Goal: Obtain resource: Obtain resource

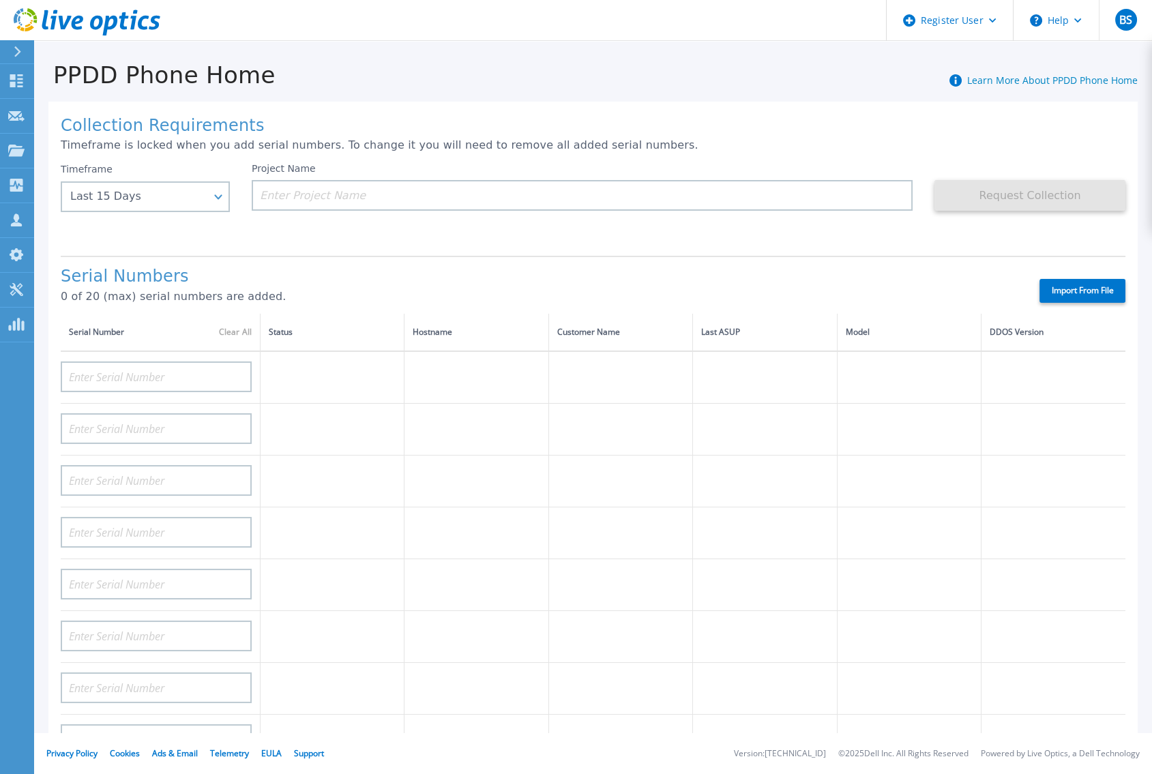
scroll to position [98, 0]
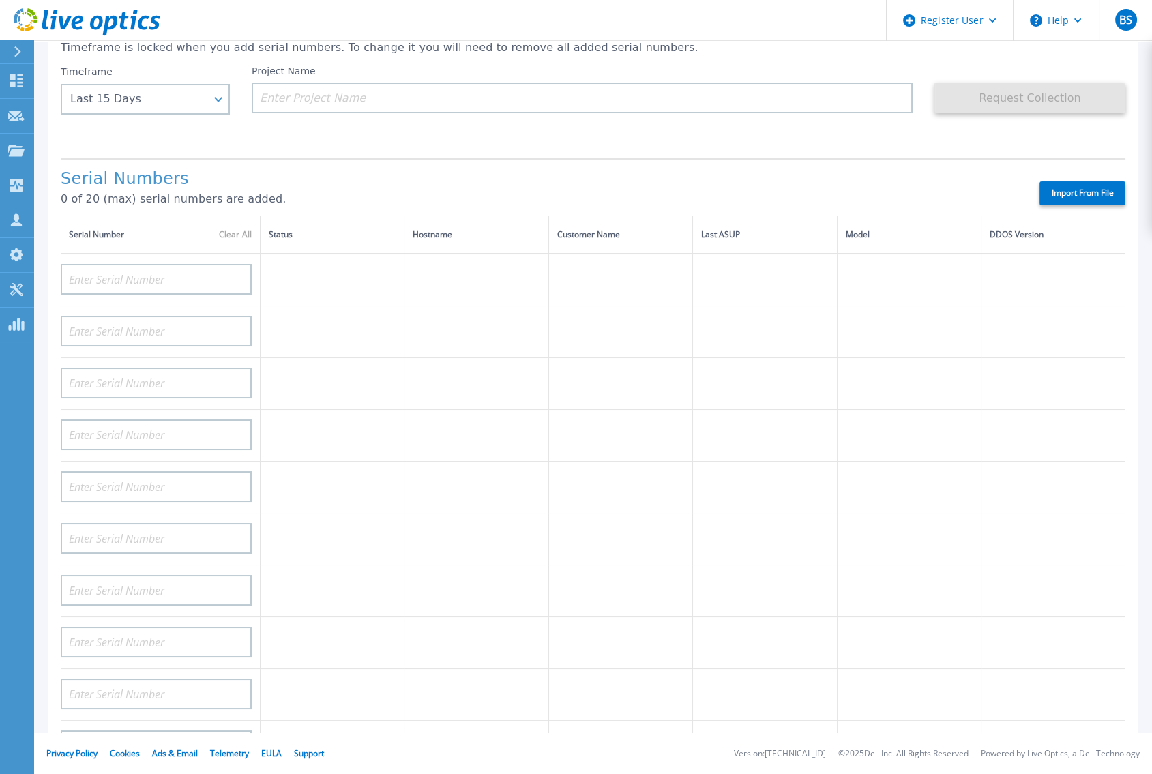
click at [14, 48] on icon at bounding box center [18, 51] width 8 height 11
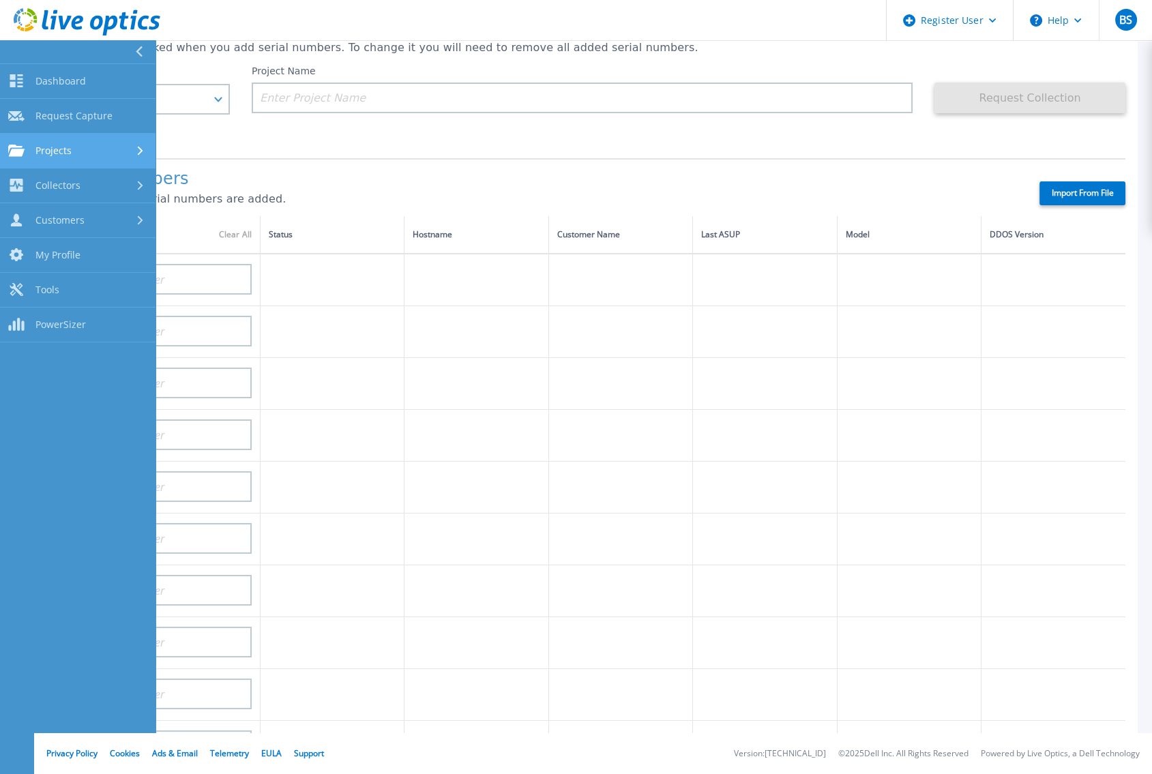
click at [77, 147] on div "Projects" at bounding box center [77, 151] width 139 height 12
click at [70, 151] on span "Projects" at bounding box center [53, 151] width 36 height 12
click at [44, 75] on span "Dashboard" at bounding box center [60, 81] width 50 height 12
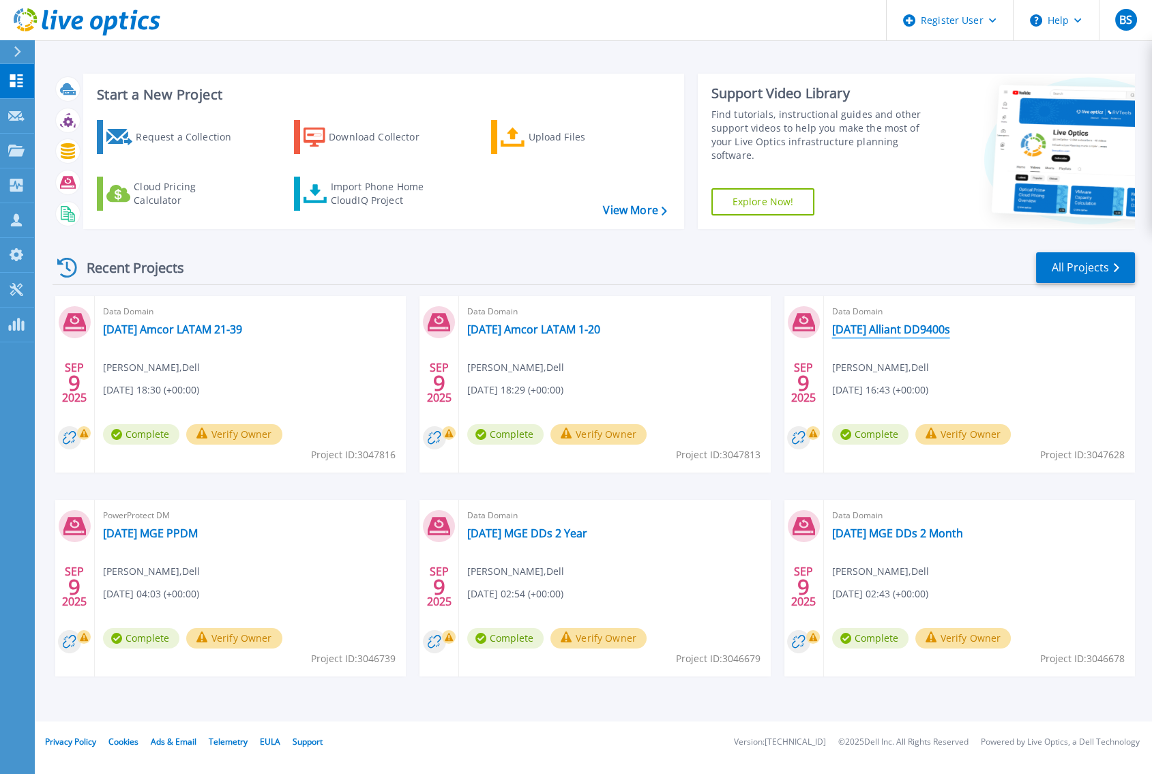
click at [858, 331] on link "2025.09.09 Alliant DD9400s" at bounding box center [891, 330] width 118 height 14
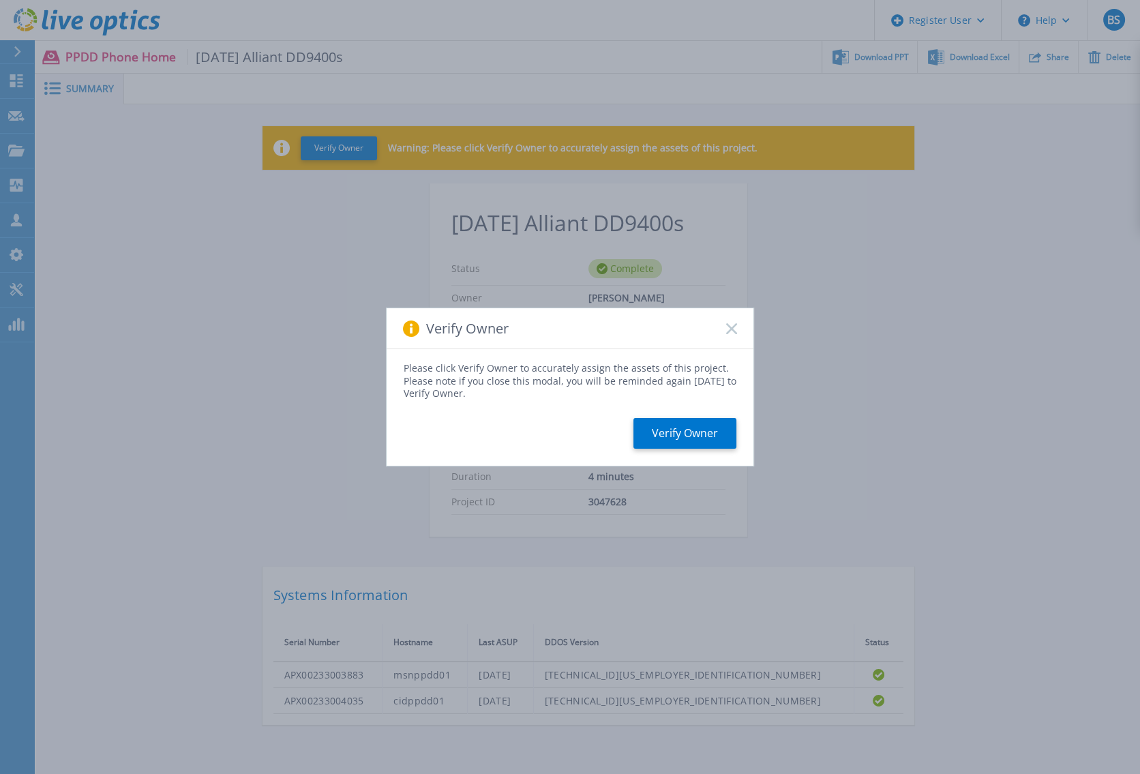
click at [732, 331] on icon at bounding box center [731, 328] width 11 height 11
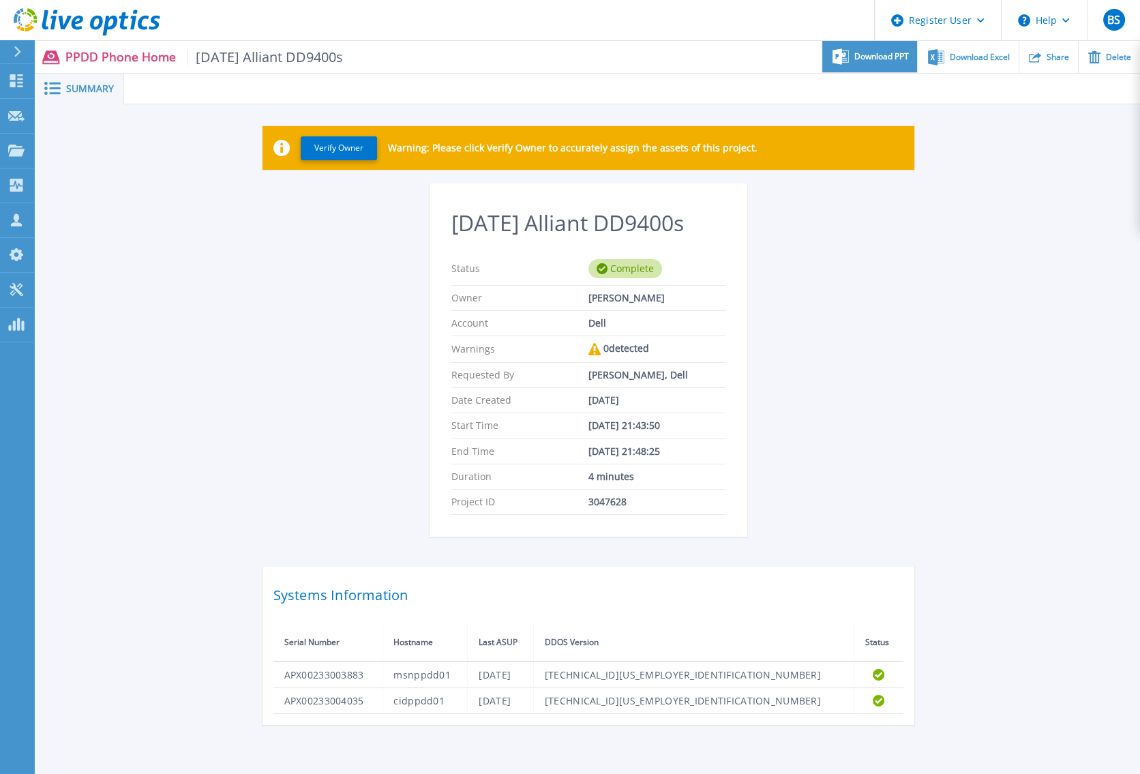
click at [871, 59] on span "Download PPT" at bounding box center [881, 57] width 55 height 8
click at [962, 54] on span "Download Excel" at bounding box center [980, 57] width 60 height 8
click at [18, 49] on icon at bounding box center [18, 51] width 8 height 11
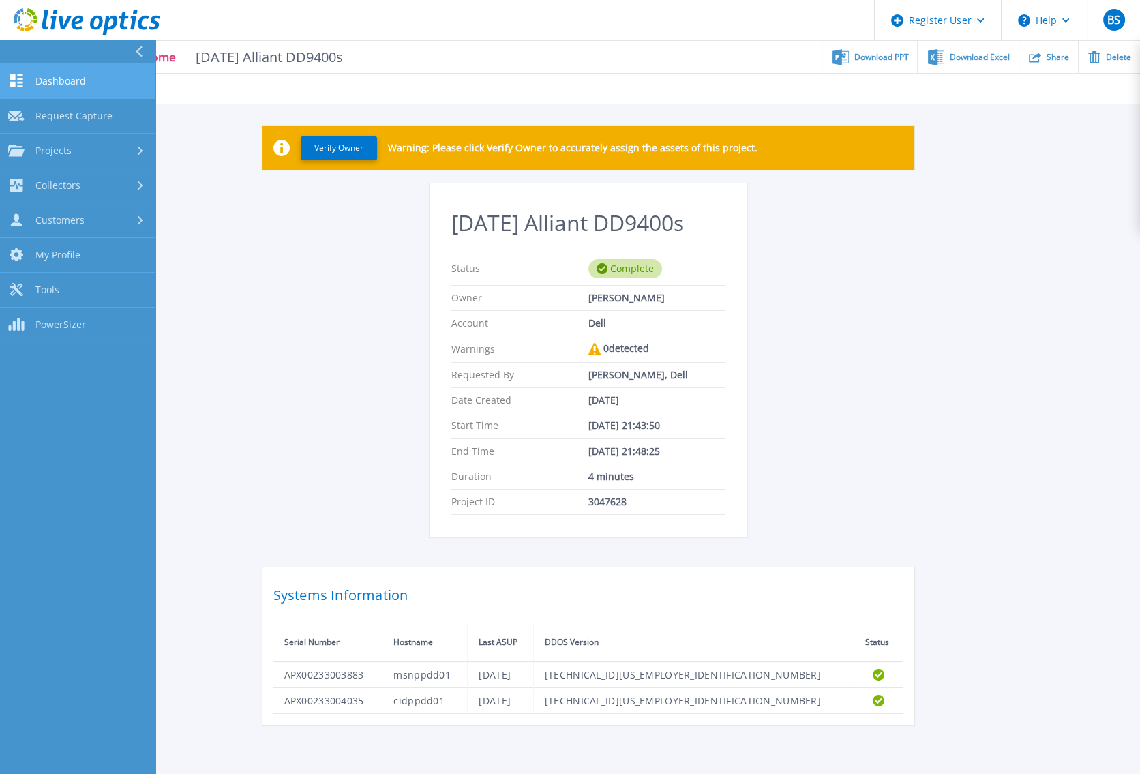
click at [72, 79] on span "Dashboard" at bounding box center [60, 81] width 50 height 12
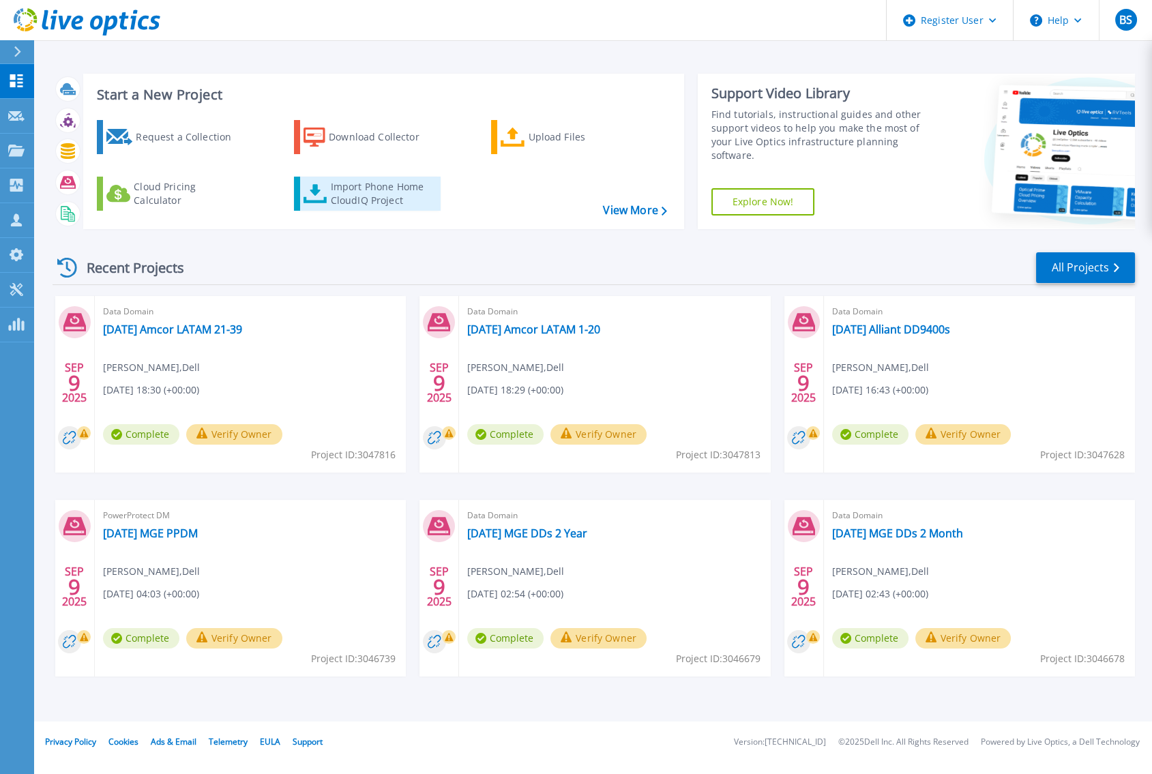
click at [341, 195] on div "Import Phone Home CloudIQ Project" at bounding box center [384, 193] width 106 height 27
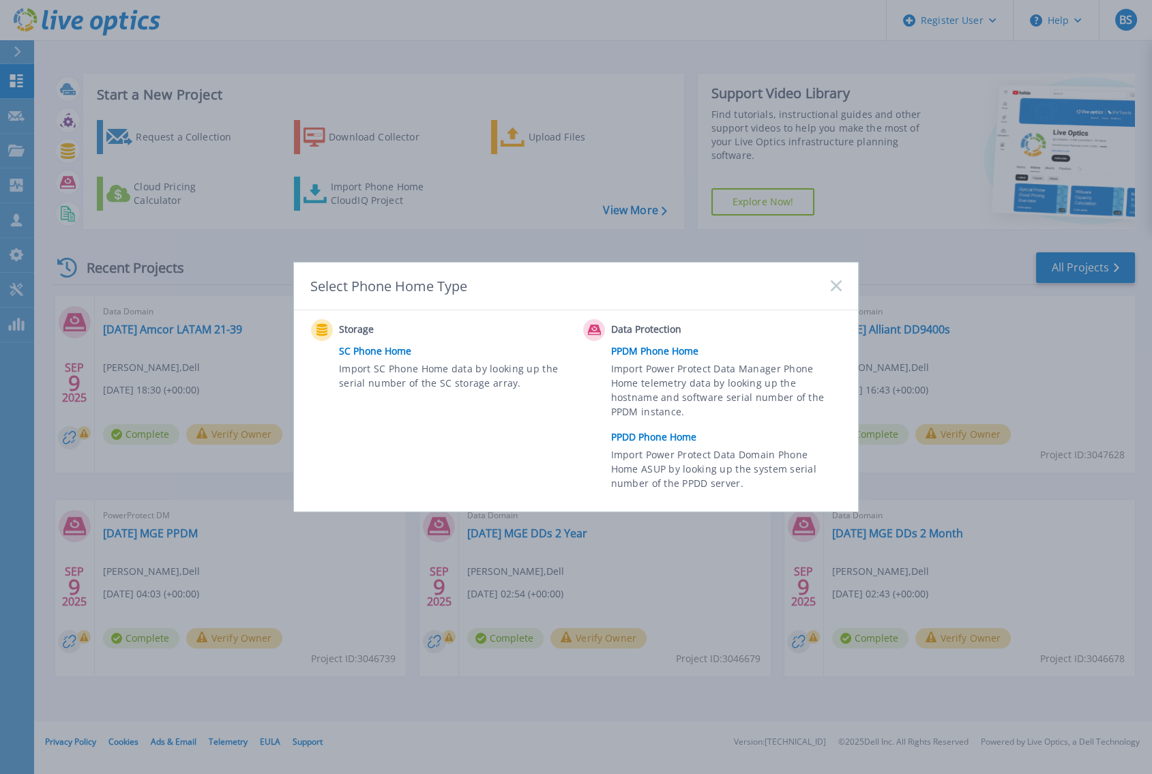
click at [637, 434] on link "PPDD Phone Home" at bounding box center [729, 437] width 237 height 20
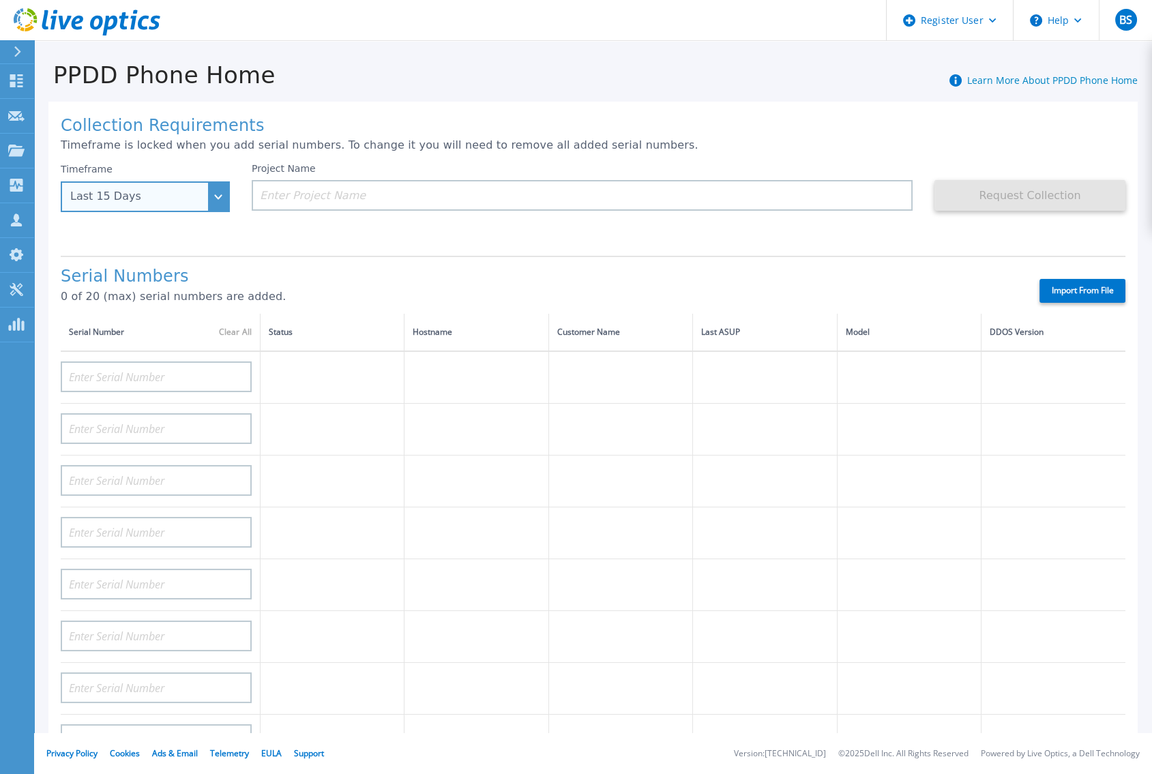
click at [217, 196] on div "Last 15 Days" at bounding box center [145, 196] width 169 height 31
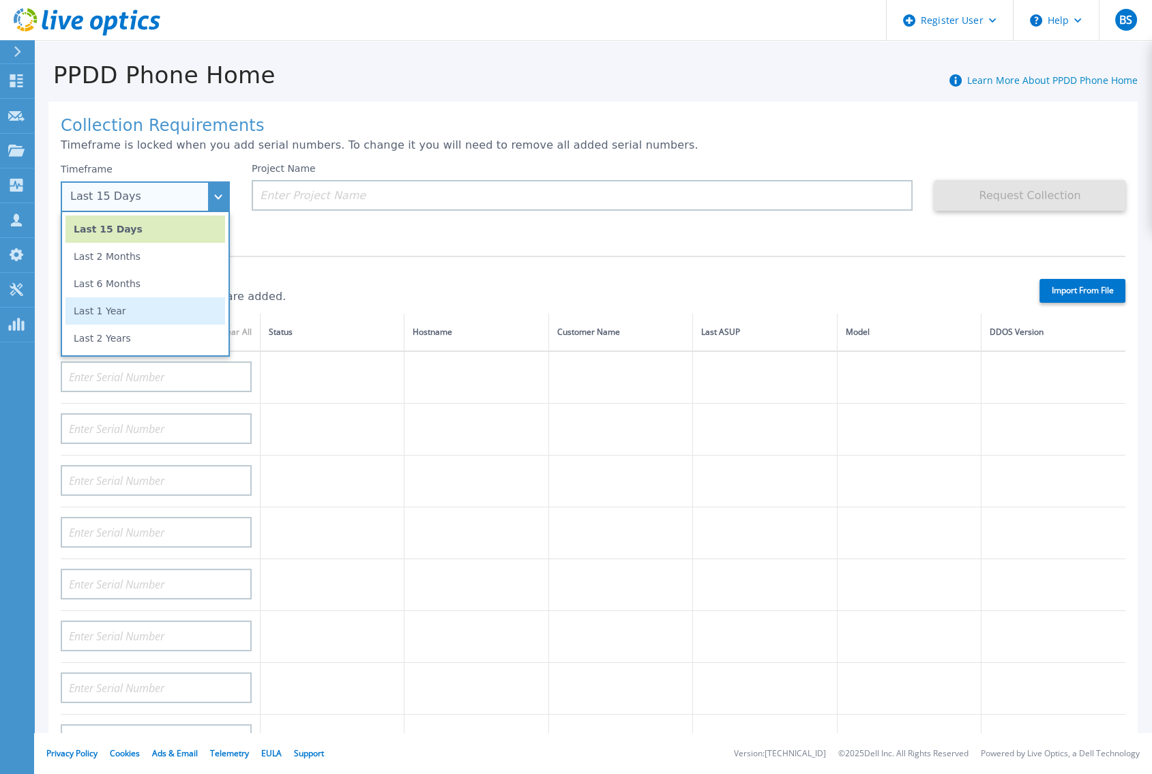
click at [144, 310] on li "Last 1 Year" at bounding box center [145, 310] width 160 height 27
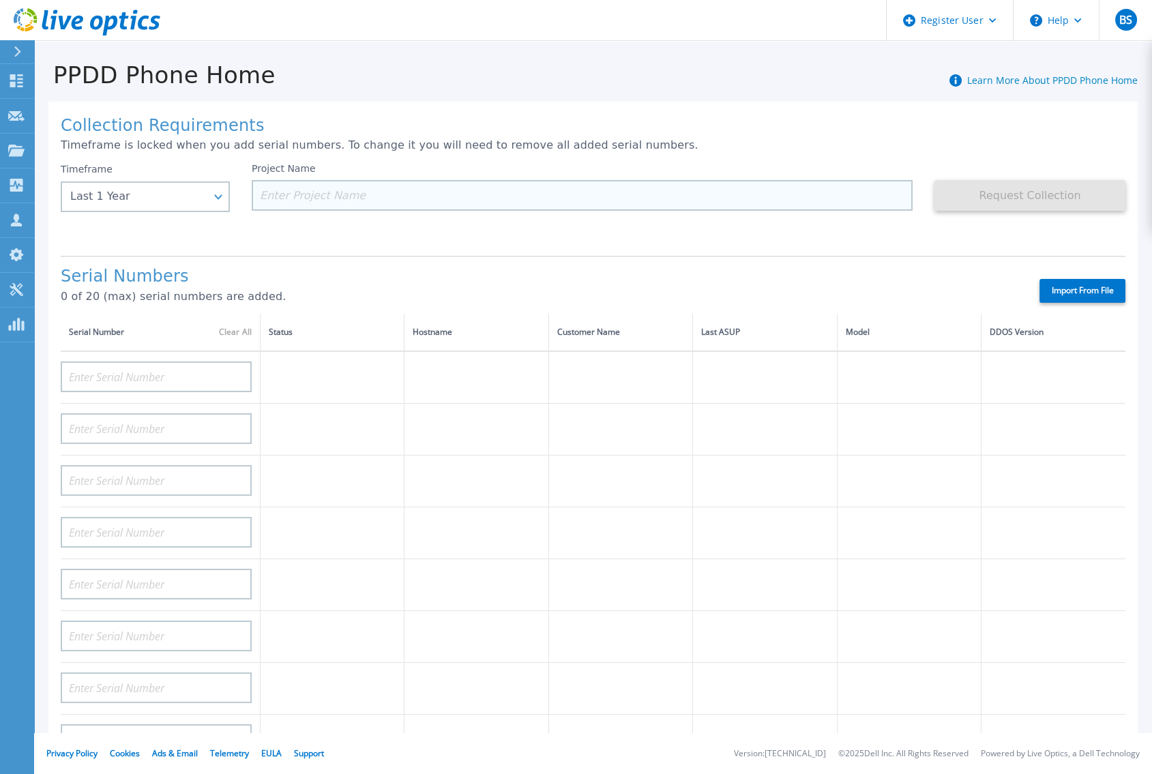
click at [358, 192] on input at bounding box center [582, 195] width 661 height 31
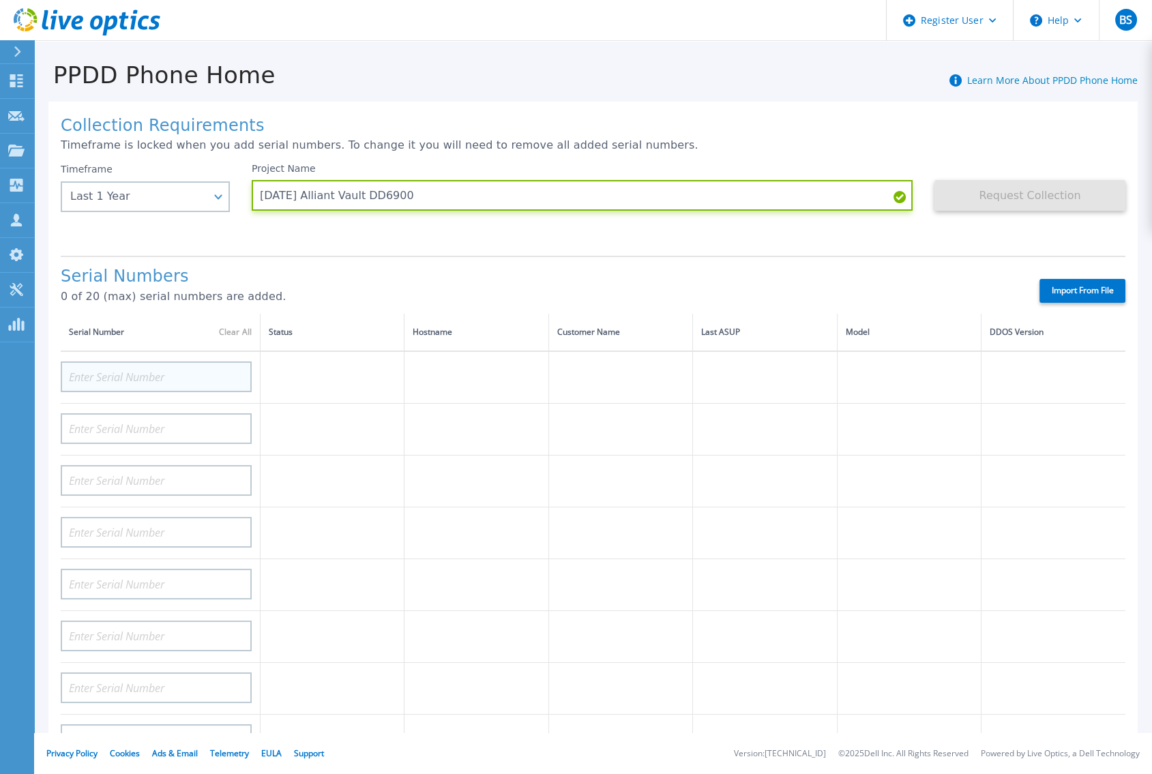
type input "[DATE] Alliant Vault DD6900"
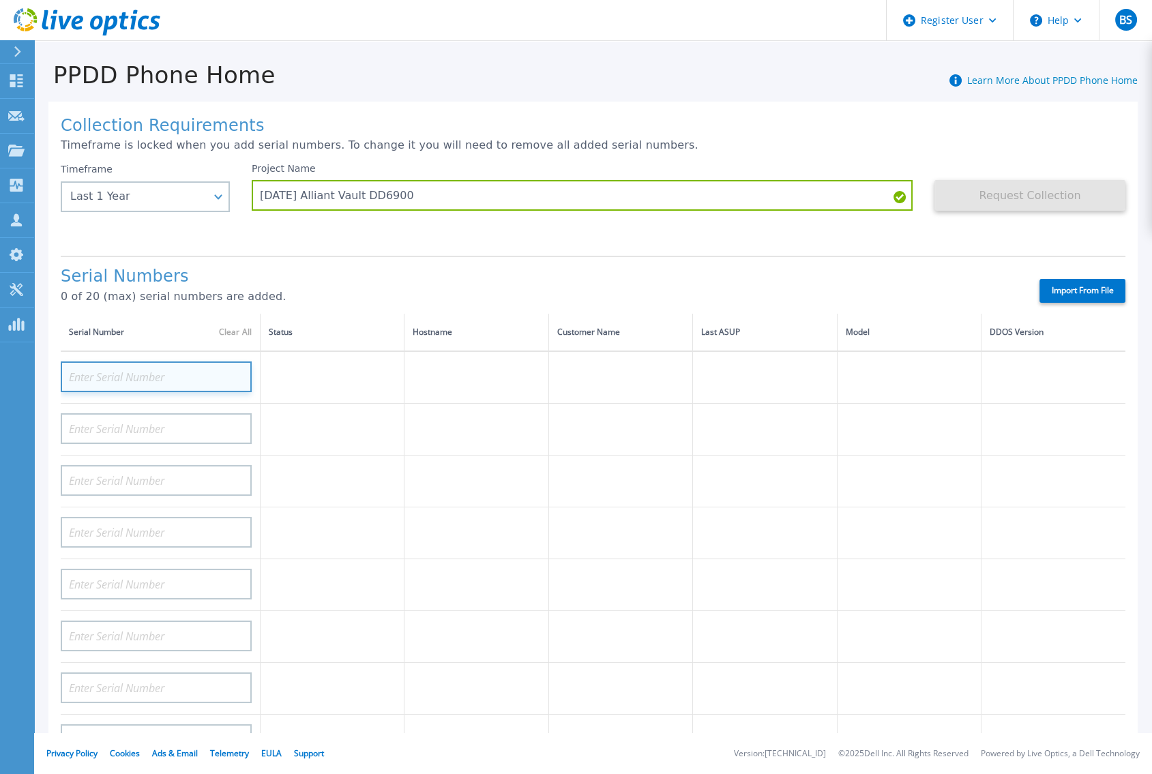
click at [194, 370] on input at bounding box center [156, 376] width 191 height 31
paste input "APM00220633242"
type input "APM00220633242"
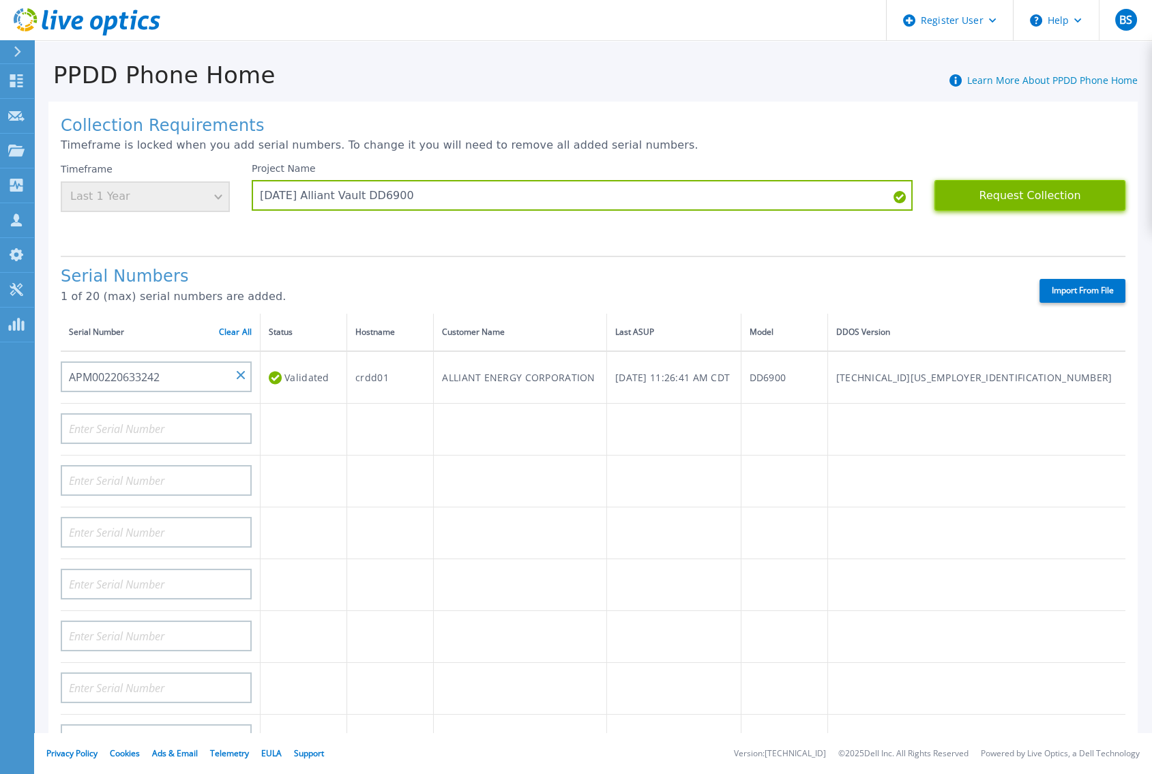
click at [991, 195] on button "Request Collection" at bounding box center [1029, 195] width 191 height 31
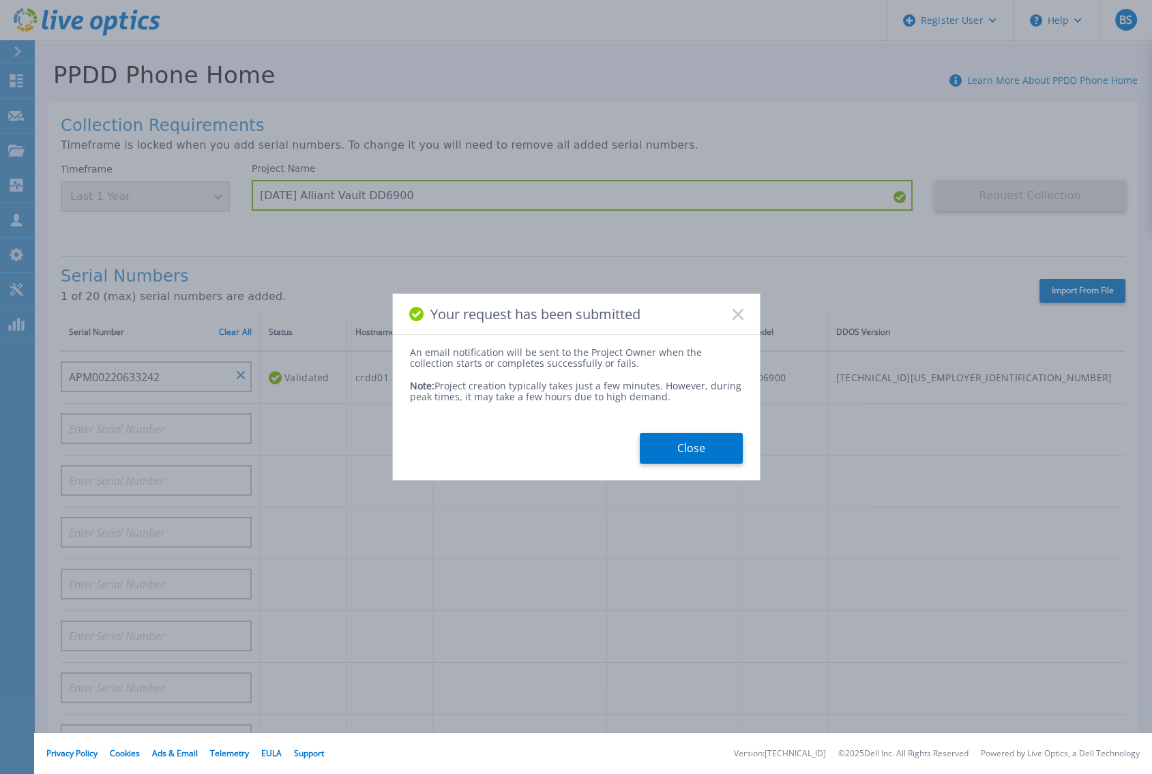
click at [740, 314] on icon at bounding box center [737, 314] width 11 height 11
